Goal: Find specific page/section: Find specific page/section

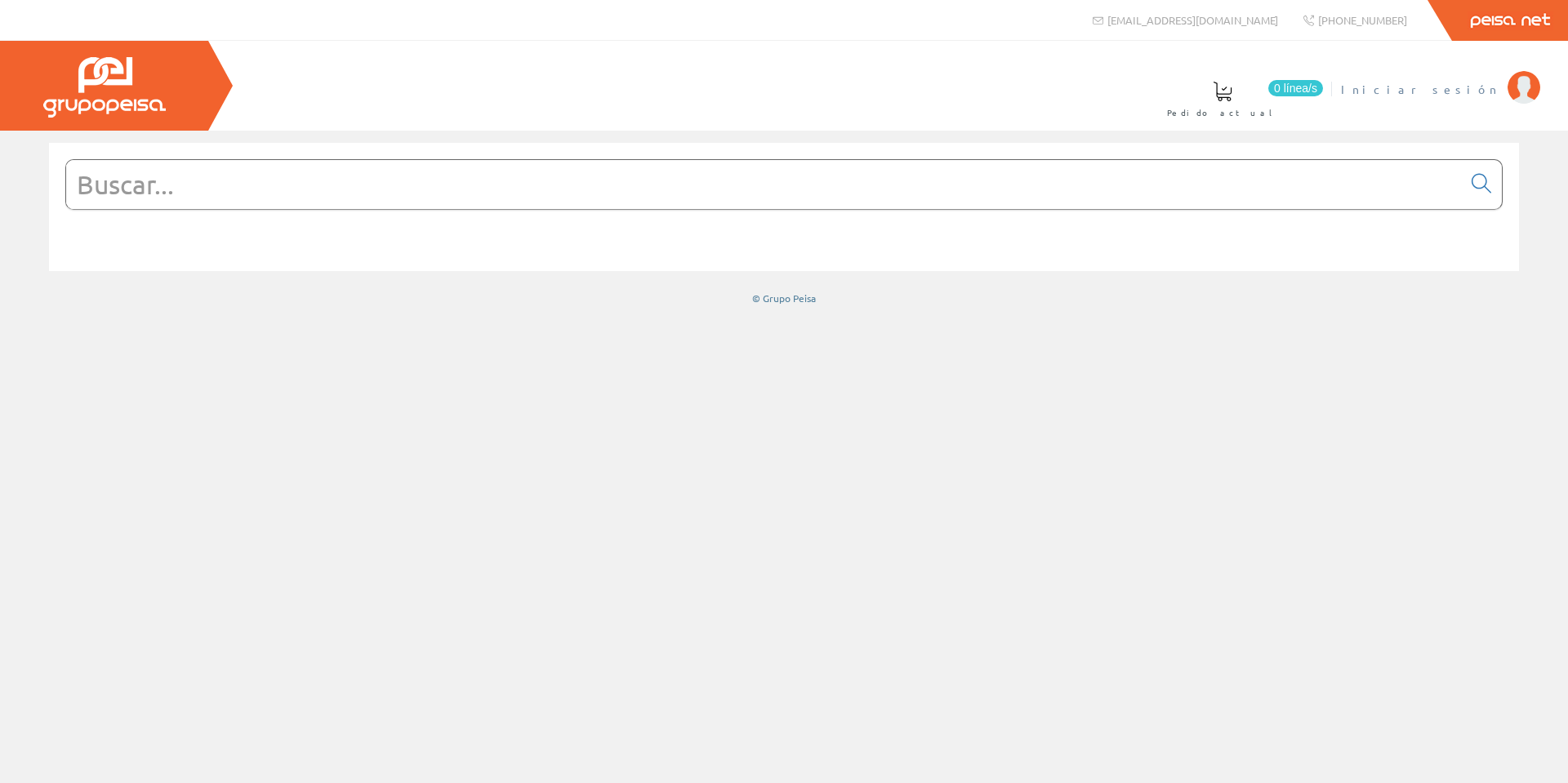
click at [1464, 85] on span "Iniciar sesión" at bounding box center [1420, 89] width 158 height 16
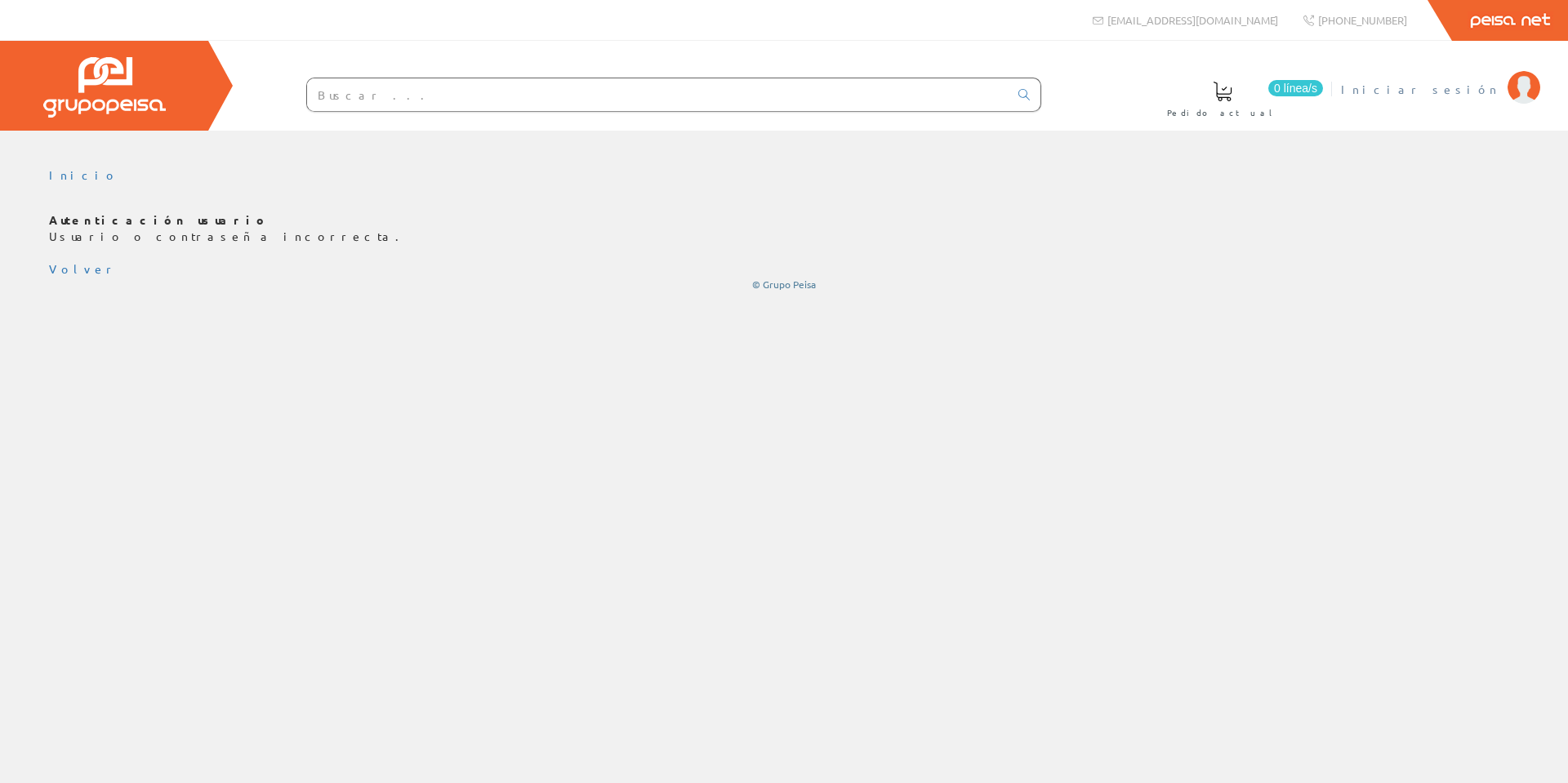
click at [1473, 93] on span "Iniciar sesión" at bounding box center [1420, 89] width 158 height 16
click at [1451, 91] on span "Iniciar sesión" at bounding box center [1420, 89] width 158 height 16
click at [1459, 83] on span "Iniciar sesión" at bounding box center [1420, 89] width 158 height 16
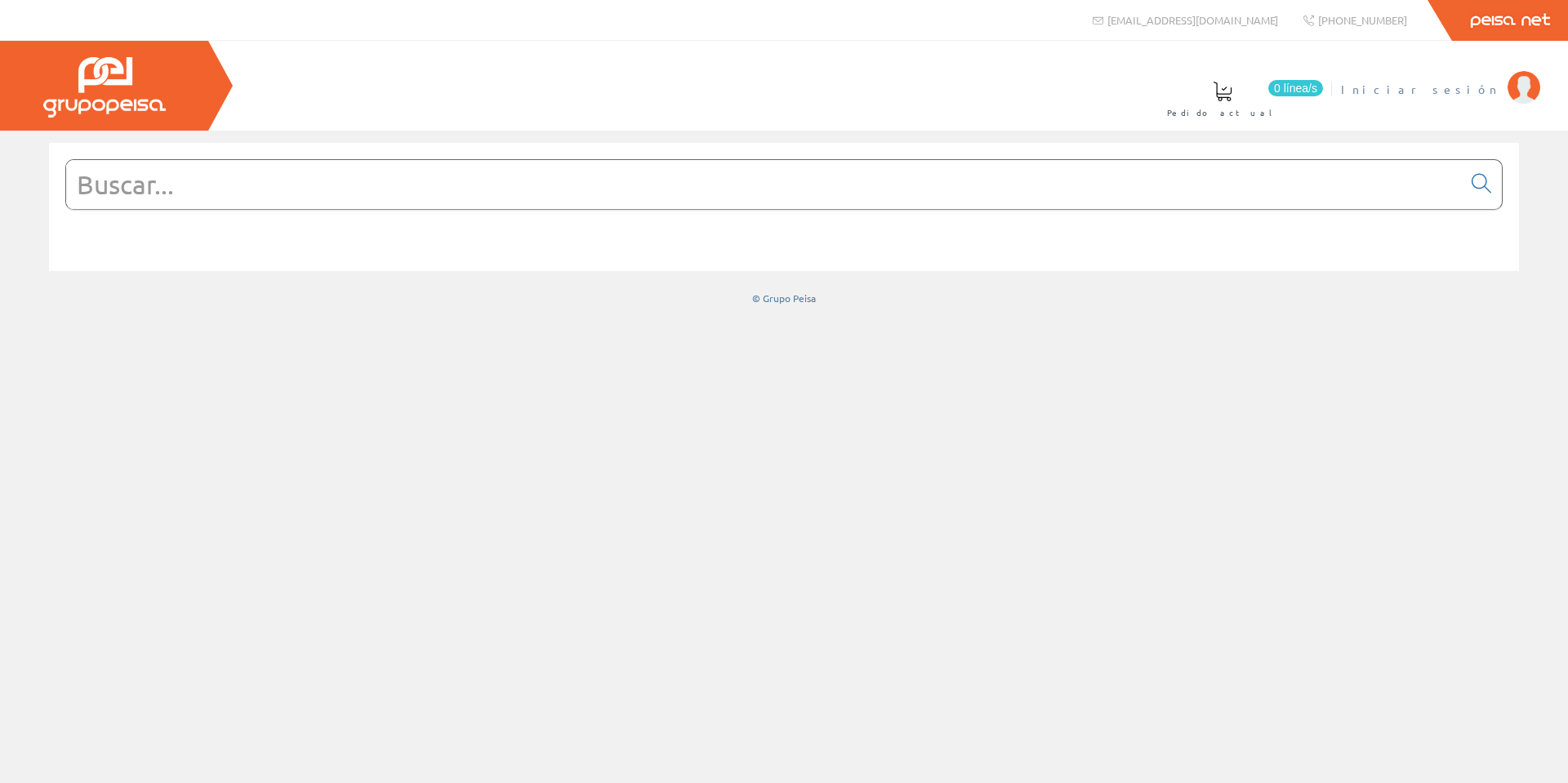
click at [1468, 87] on span "Iniciar sesión" at bounding box center [1420, 89] width 158 height 16
click at [1429, 99] on li "Candido Ballester Ballester Mi cuenta Mis datos Mis ofertas Mis pedidos Mis alb…" at bounding box center [1445, 99] width 198 height 63
click at [1418, 91] on span "[PERSON_NAME]" at bounding box center [1425, 89] width 150 height 16
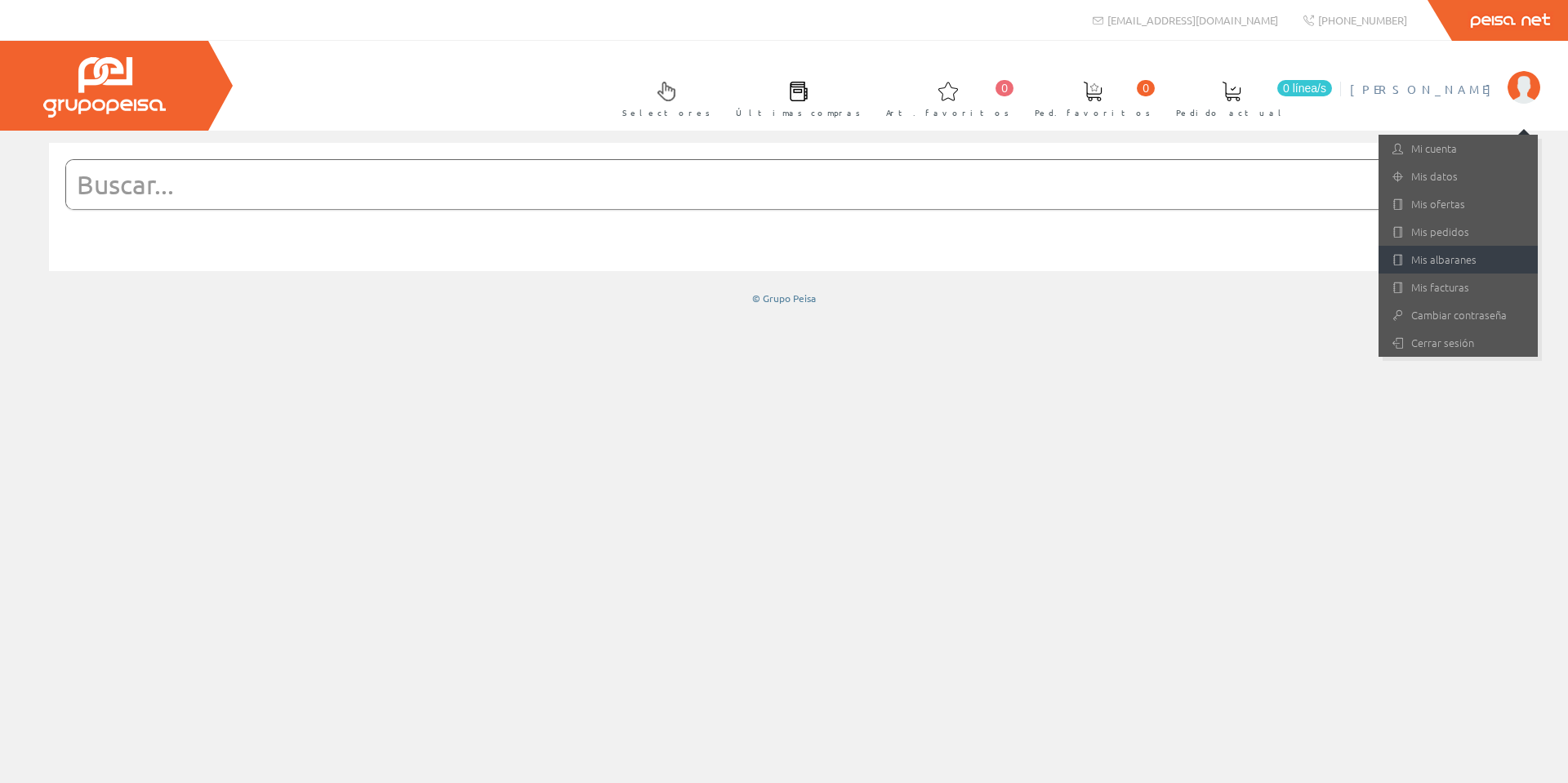
click at [1445, 259] on link "Mis albaranes" at bounding box center [1458, 260] width 159 height 28
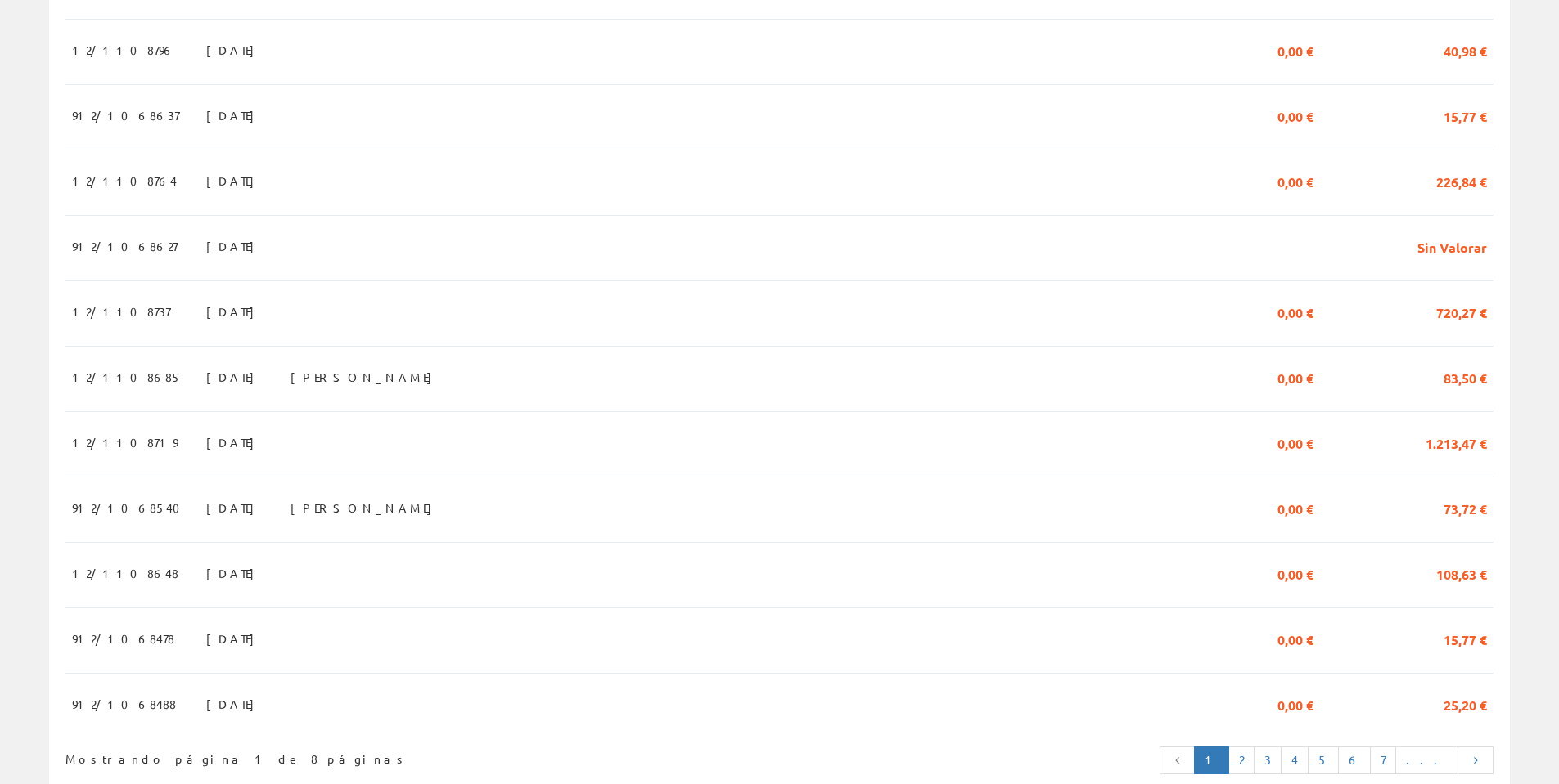
scroll to position [1383, 0]
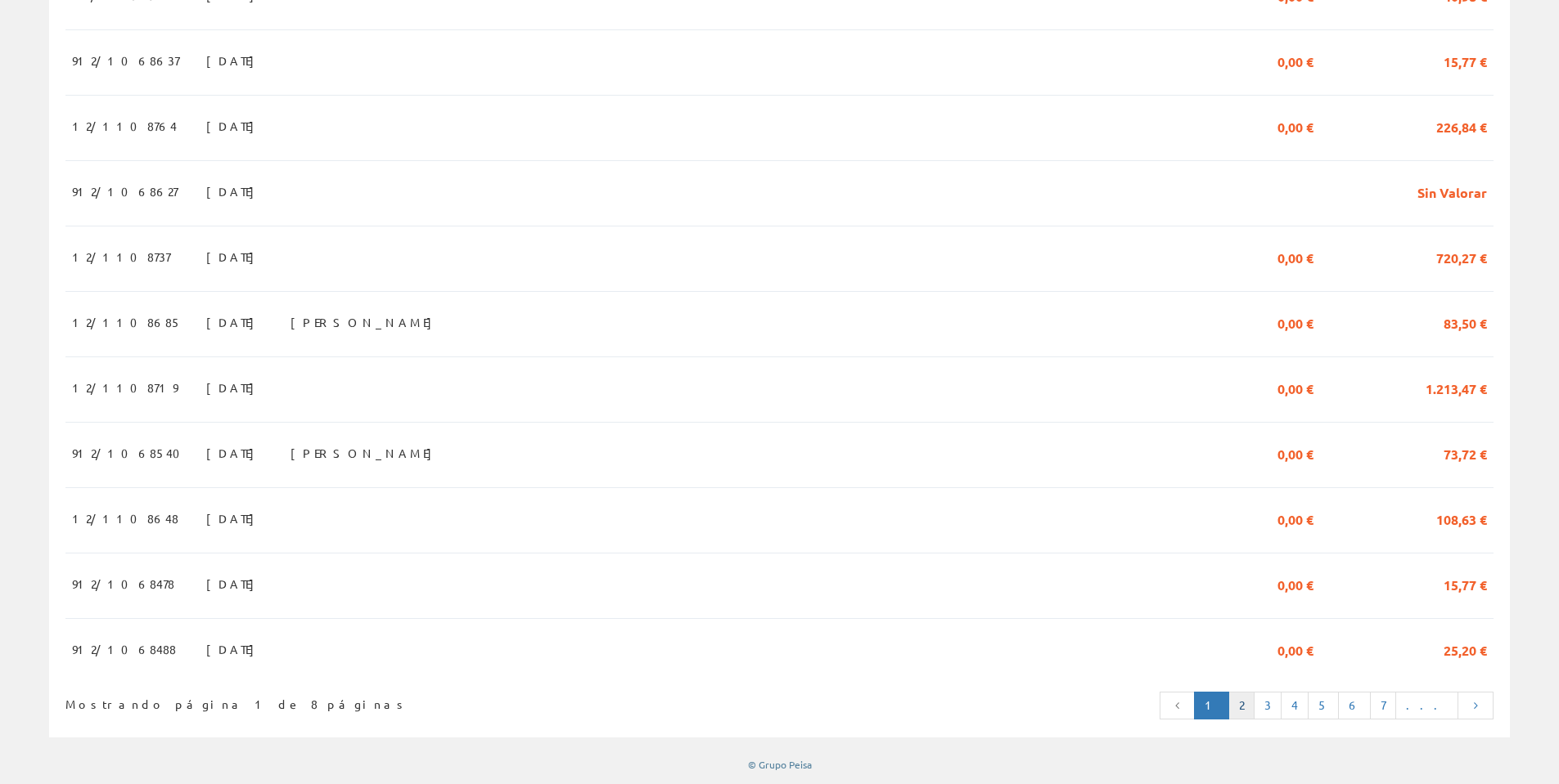
click at [1255, 704] on link "2" at bounding box center [1241, 706] width 26 height 28
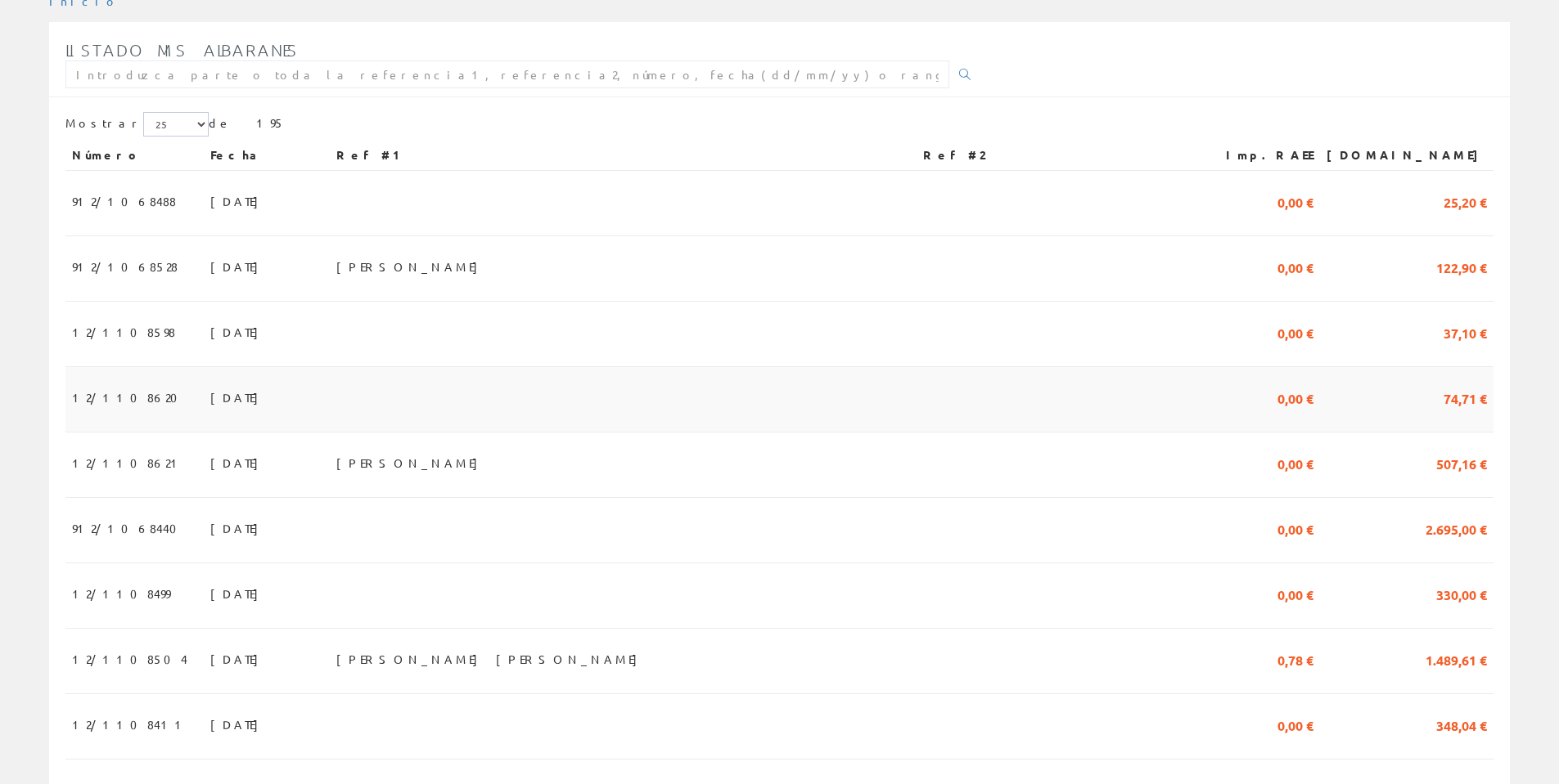
scroll to position [327, 0]
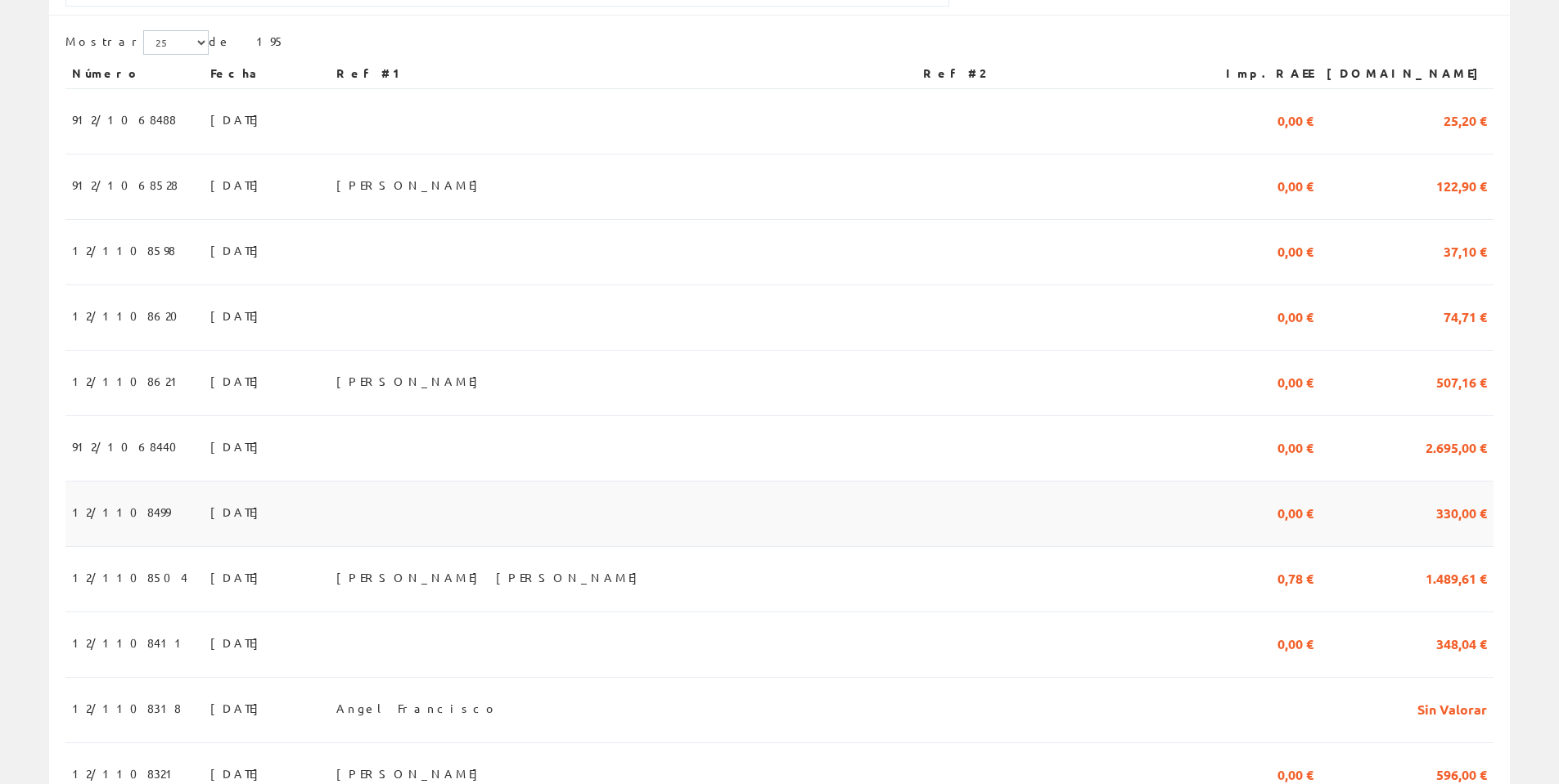
click at [125, 519] on span "12/1108499" at bounding box center [120, 512] width 98 height 28
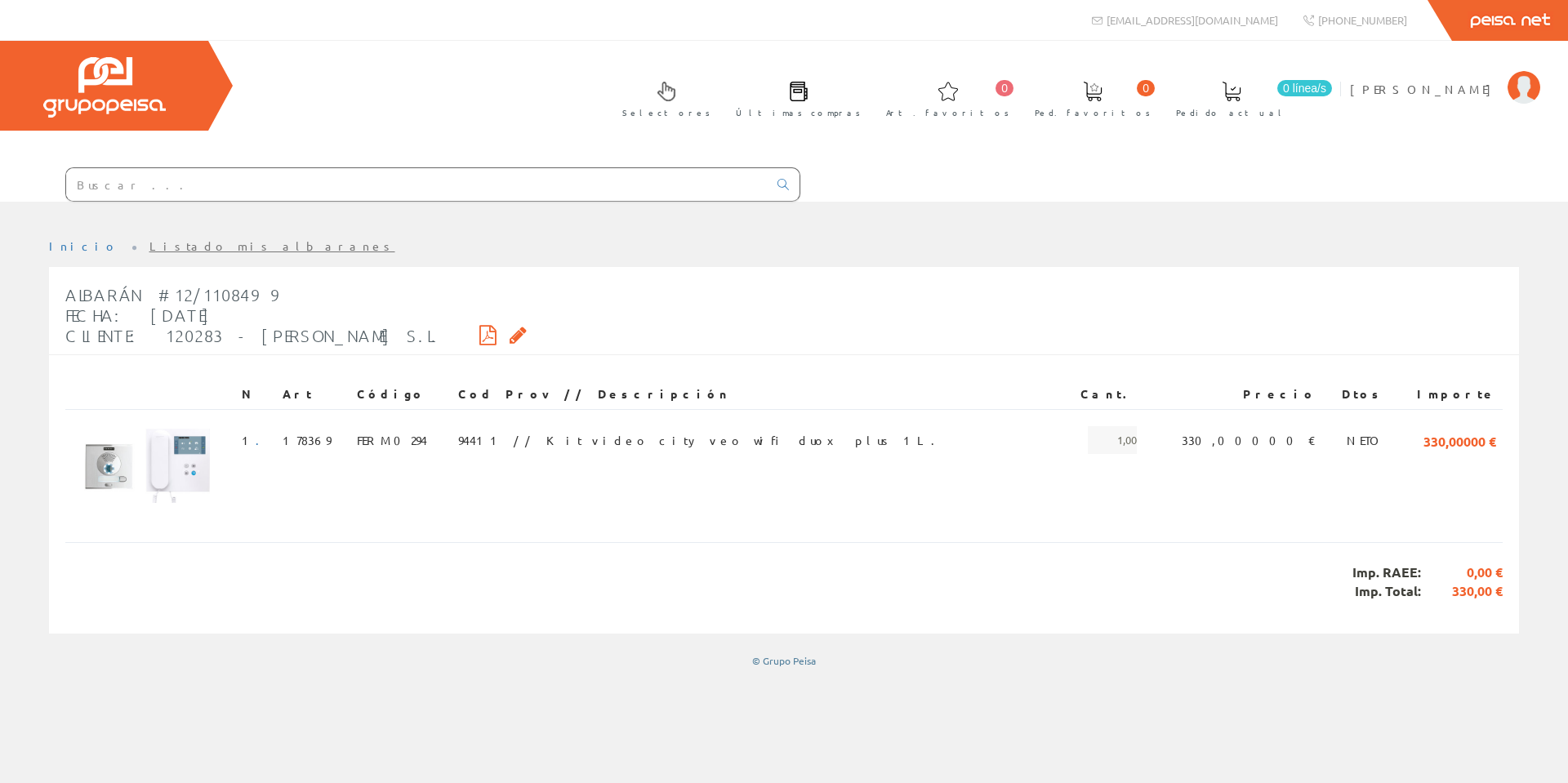
click at [235, 184] on input "text" at bounding box center [416, 184] width 701 height 33
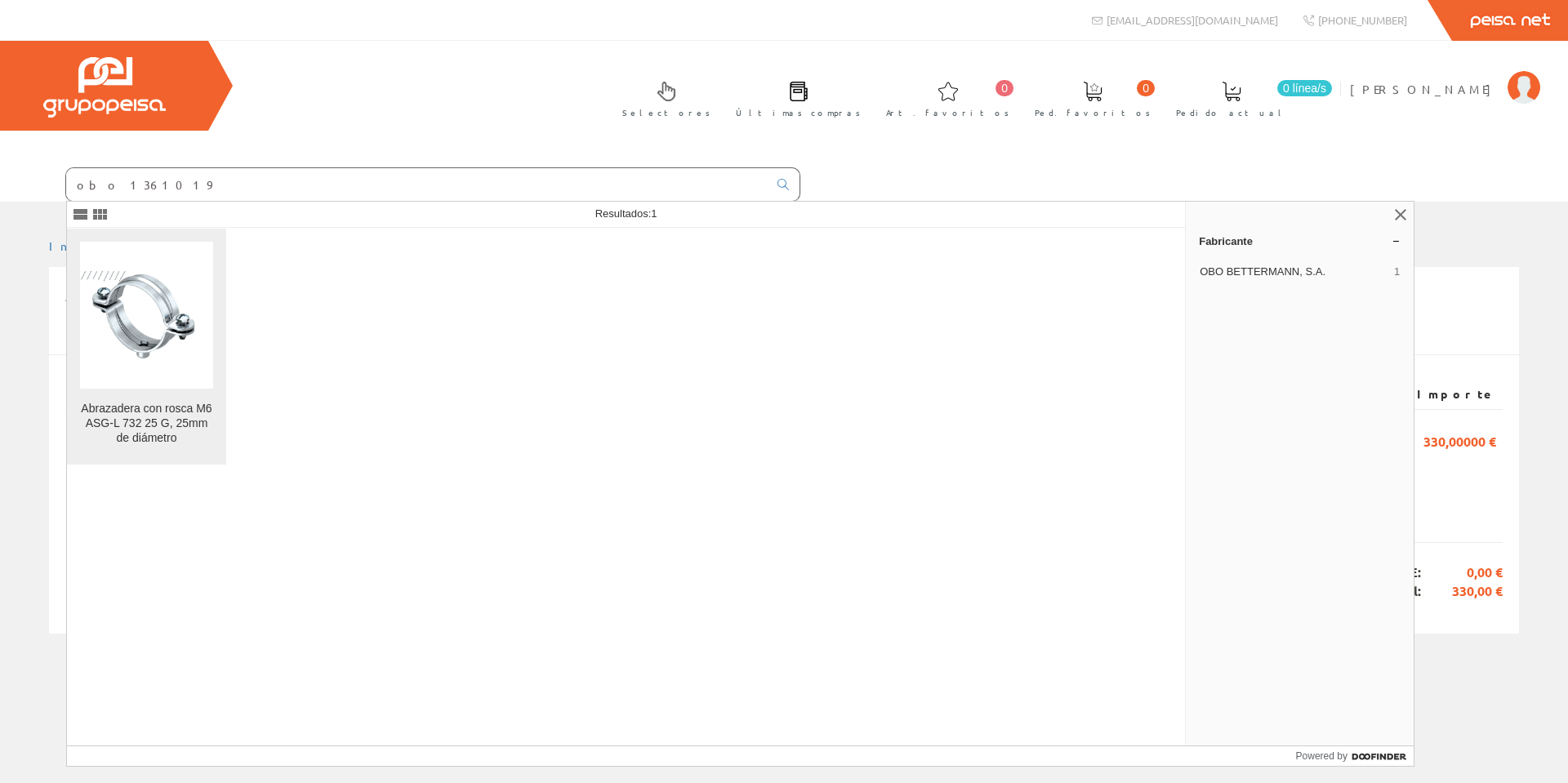
type input "obo 1361019"
click at [142, 312] on img at bounding box center [147, 315] width 133 height 88
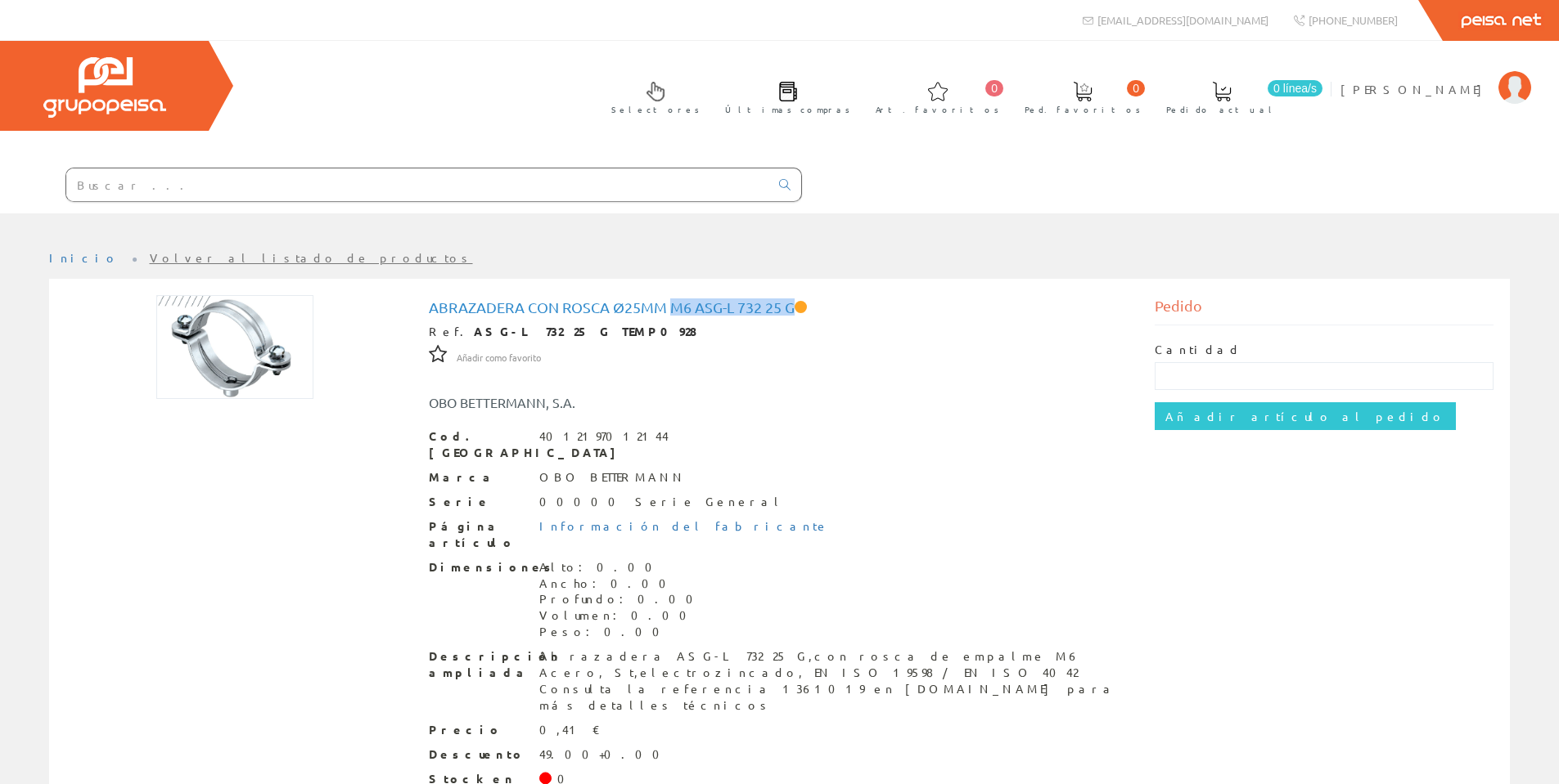
drag, startPoint x: 670, startPoint y: 308, endPoint x: 794, endPoint y: 301, distance: 124.2
click at [794, 301] on h1 "Abrazadera con rosca Ø25mm M6 ASG-L 732 25 G" at bounding box center [780, 307] width 702 height 16
copy h1 "M6 ASG-L 732 25 G"
drag, startPoint x: 432, startPoint y: 304, endPoint x: 794, endPoint y: 295, distance: 362.1
click at [794, 295] on div "Abrazadera con rosca Ø25mm M6 ASG-L 732 25 G Ref. ASG-L 732 25 G TEMP0928 Añadi…" at bounding box center [780, 590] width 727 height 590
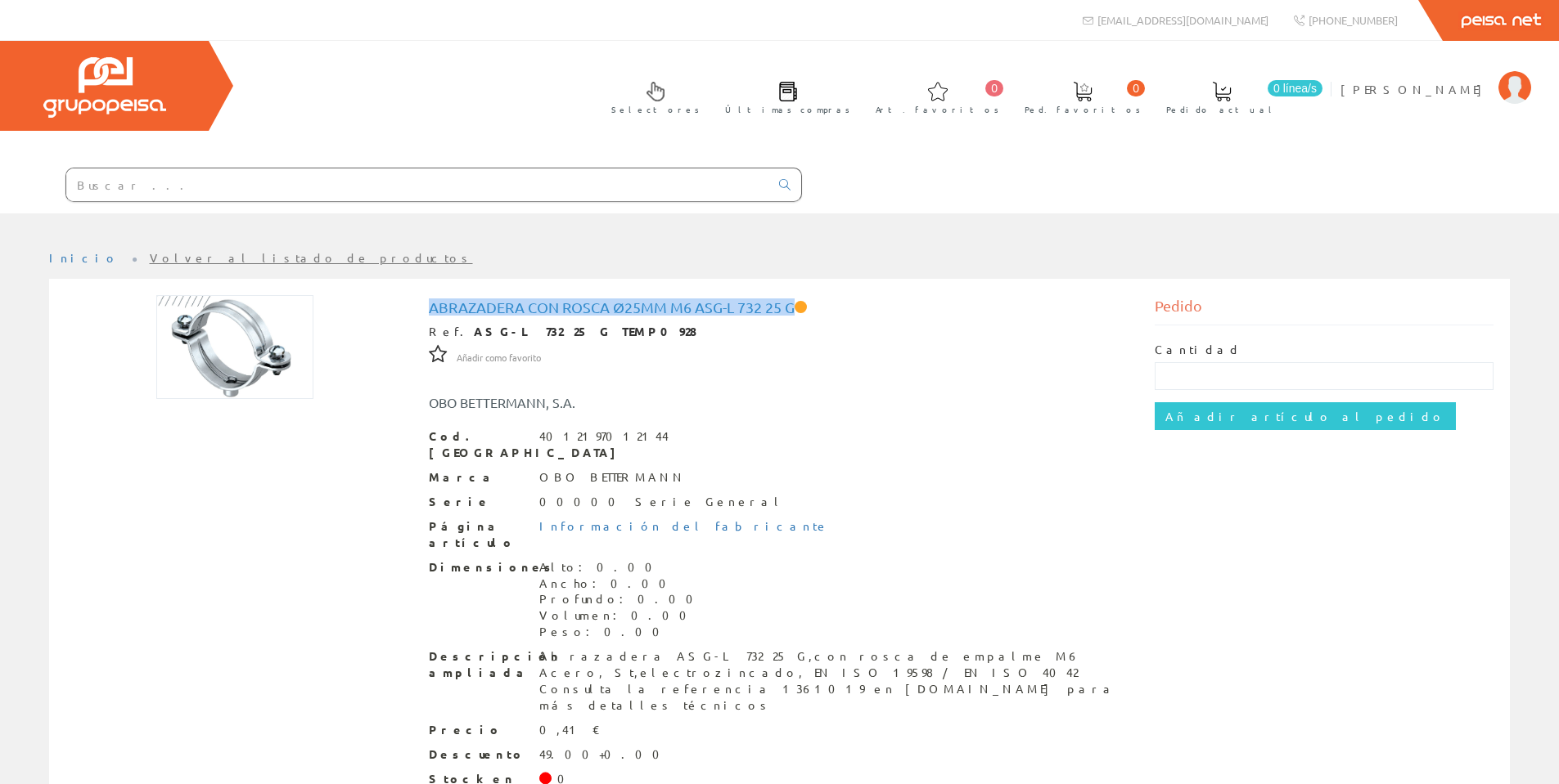
copy h1 "Abrazadera con rosca Ø25mm M6 ASG-L 732 25 G"
